Goal: Find specific page/section: Find specific page/section

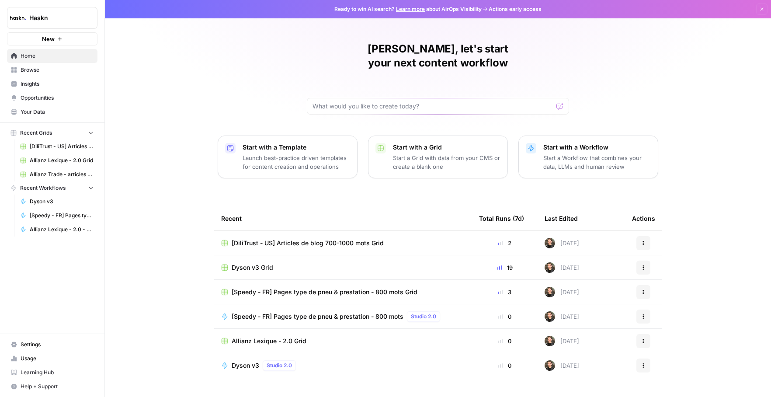
click at [29, 72] on span "Browse" at bounding box center [57, 70] width 73 height 8
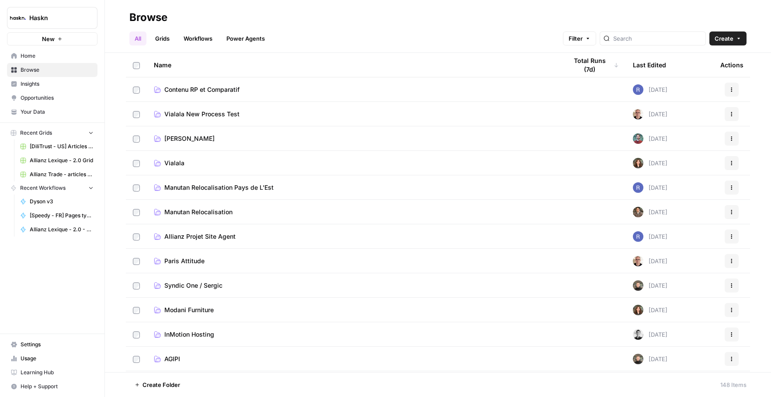
click at [658, 44] on div at bounding box center [653, 38] width 106 height 14
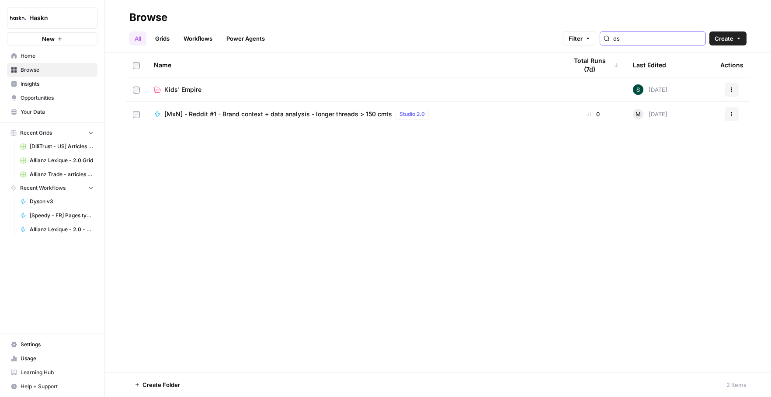
type input "dyson"
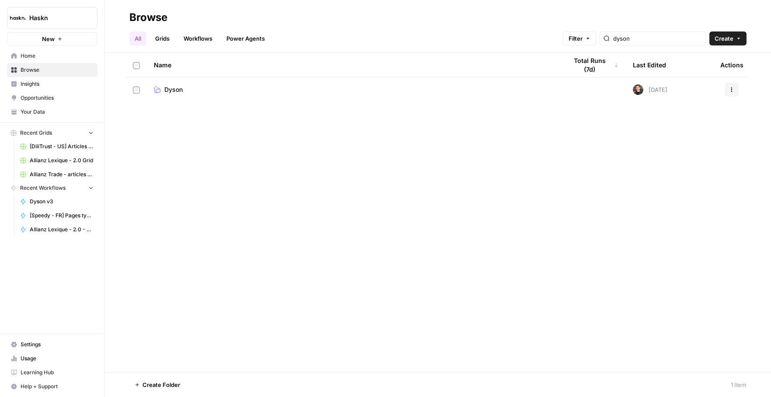
click at [177, 90] on span "Dyson" at bounding box center [173, 89] width 18 height 9
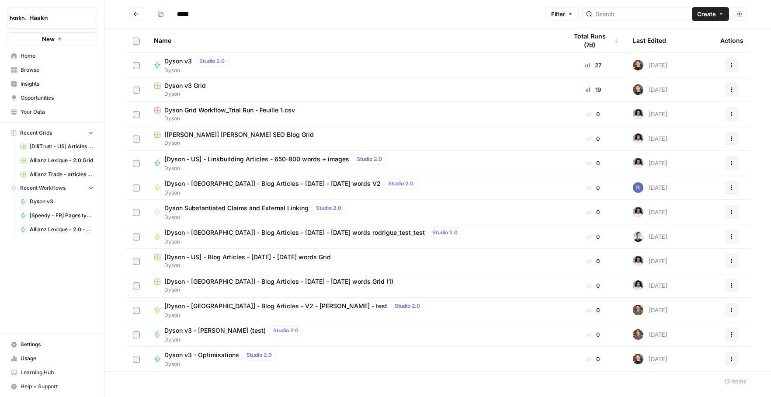
click at [178, 90] on span "Dyson" at bounding box center [354, 94] width 400 height 8
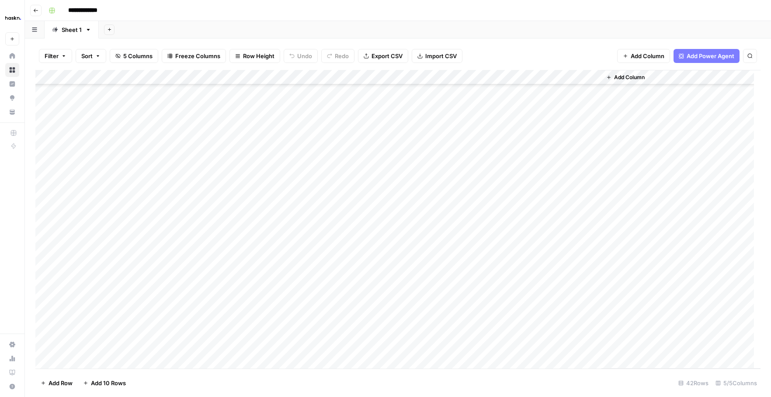
scroll to position [348, 0]
click at [590, 114] on div "Add Column" at bounding box center [397, 219] width 725 height 299
click at [591, 129] on div "Add Column" at bounding box center [397, 219] width 725 height 299
click at [593, 127] on div "Add Column" at bounding box center [397, 219] width 725 height 299
